Goal: Transaction & Acquisition: Purchase product/service

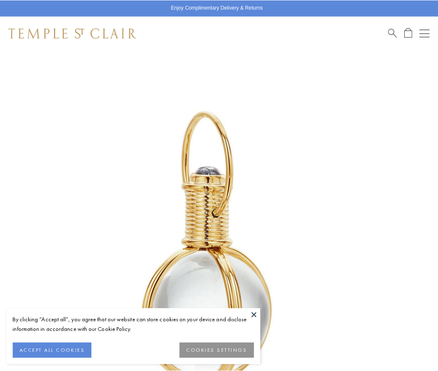
scroll to position [216, 0]
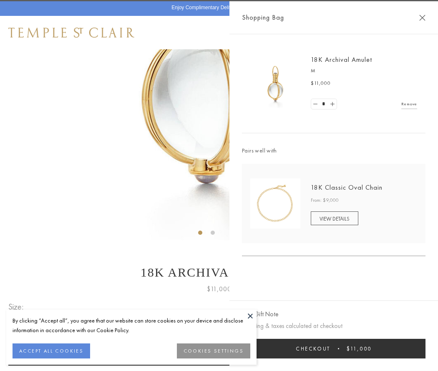
click at [334, 348] on button "Checkout $11,000" at bounding box center [334, 349] width 184 height 20
